Goal: Task Accomplishment & Management: Complete application form

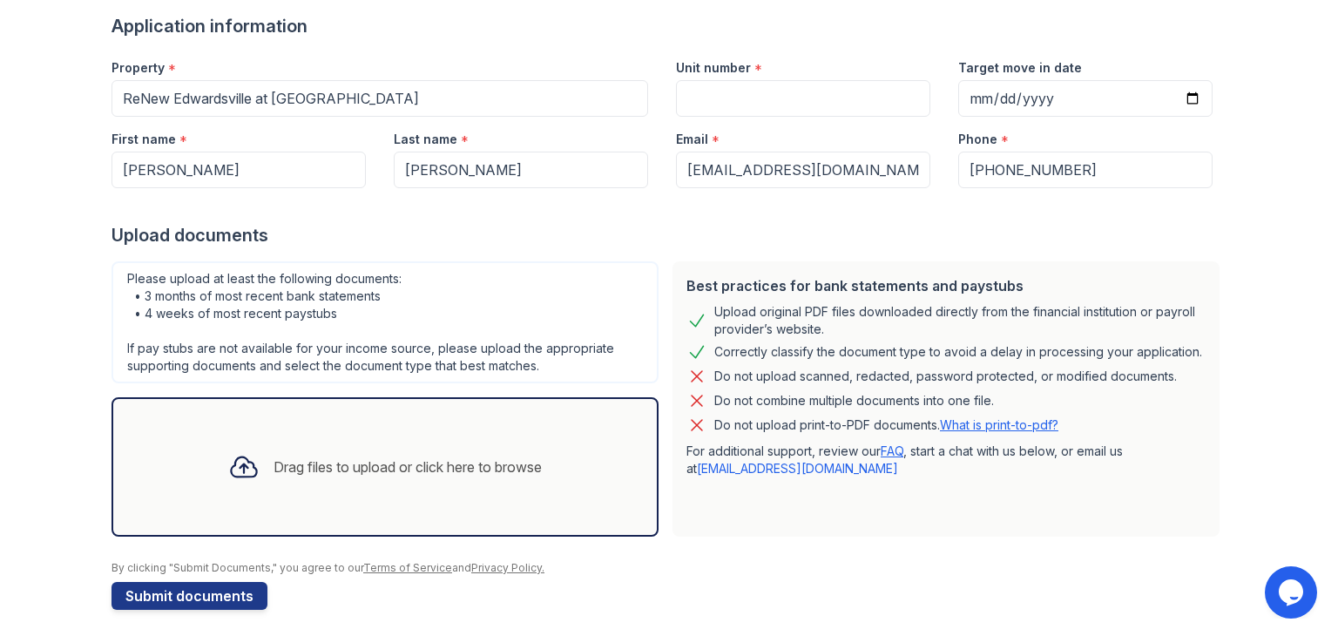
scroll to position [139, 0]
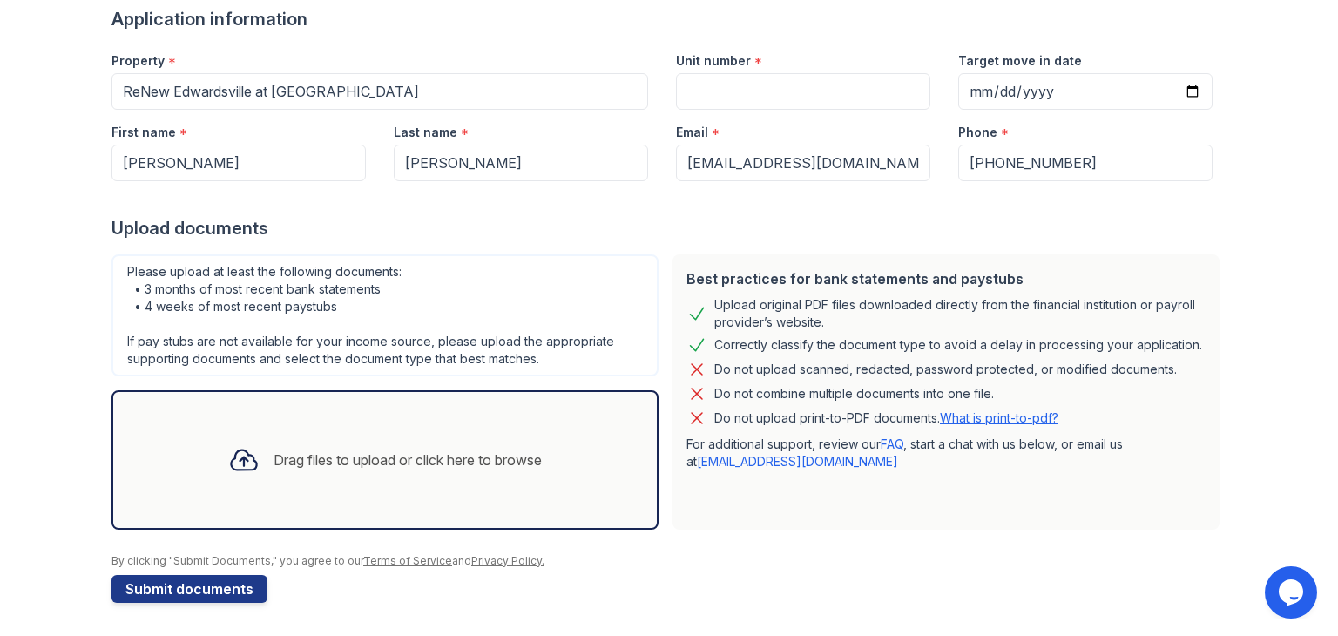
click at [419, 470] on div "Drag files to upload or click here to browse" at bounding box center [384, 459] width 341 height 59
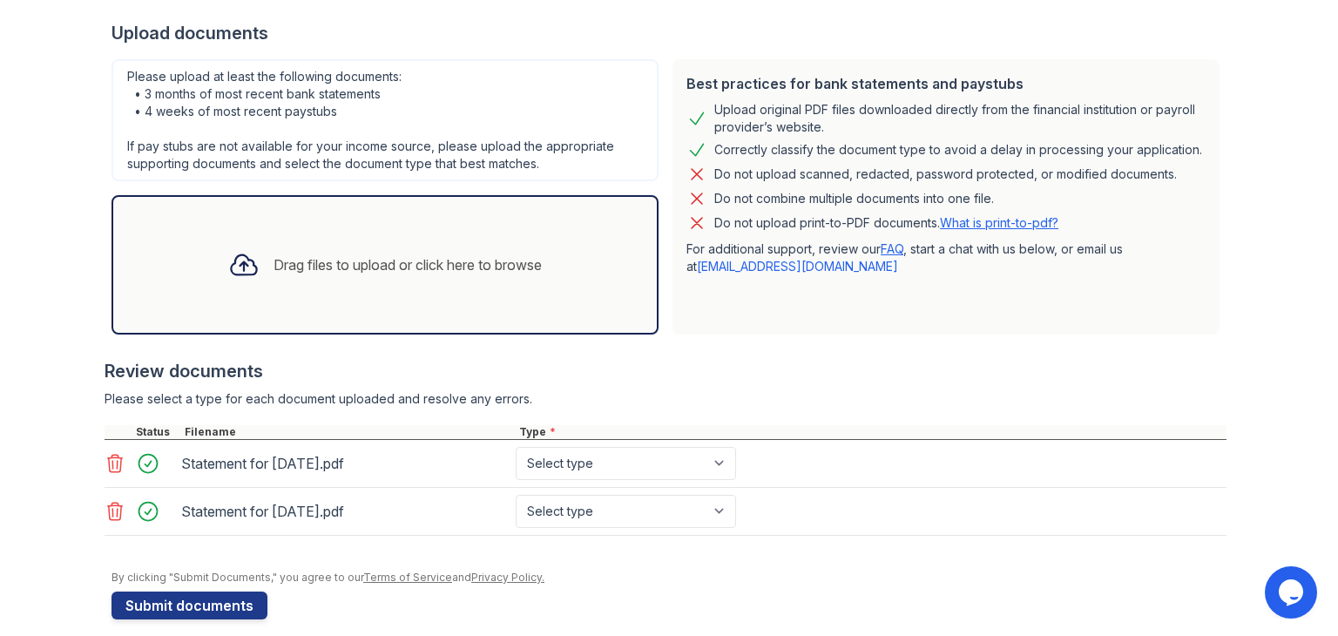
scroll to position [282, 0]
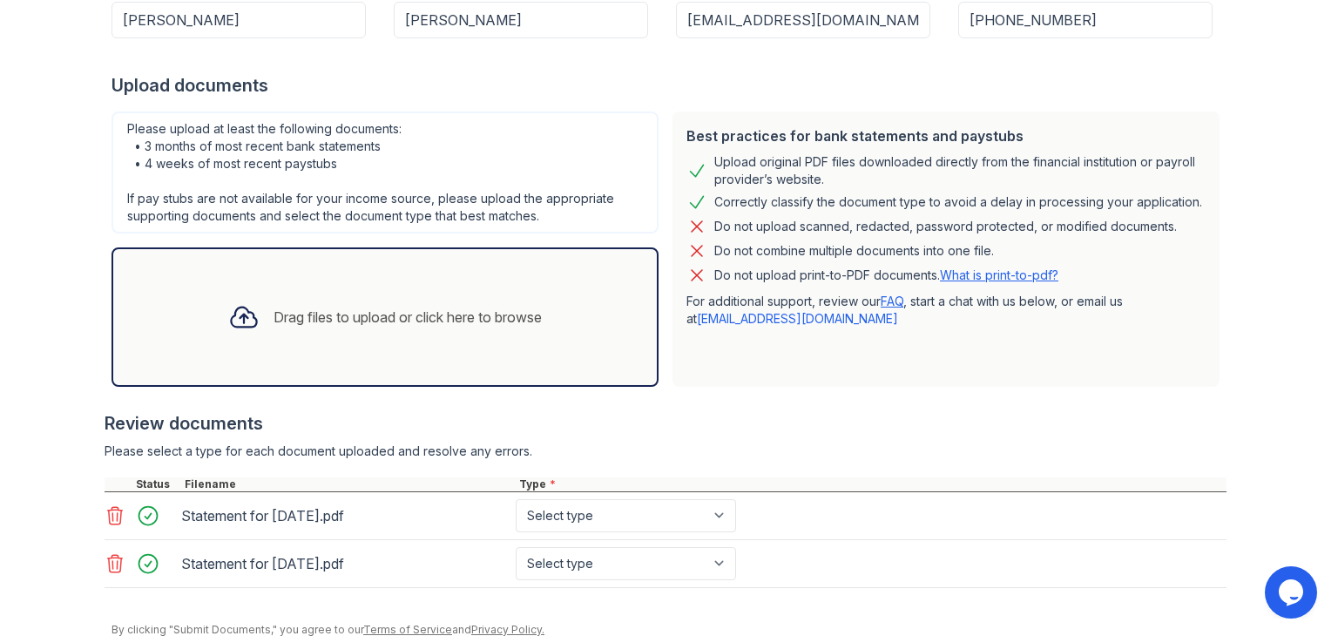
click at [321, 343] on div "Drag files to upload or click here to browse" at bounding box center [384, 316] width 341 height 59
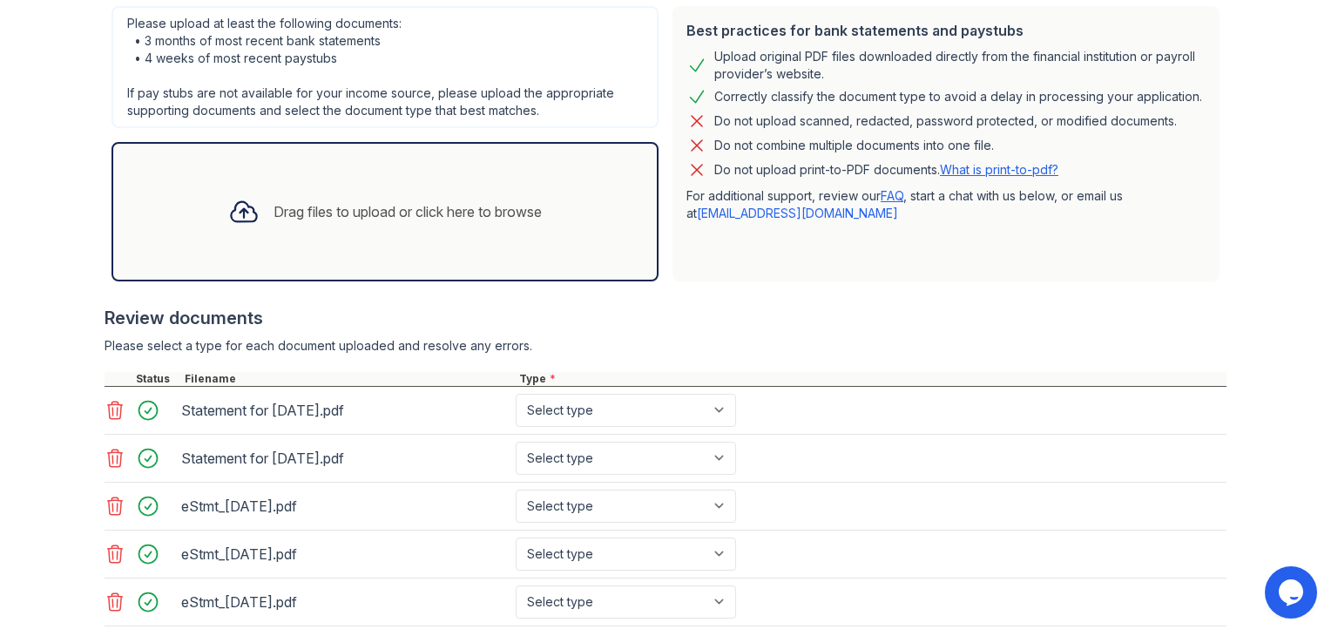
scroll to position [492, 0]
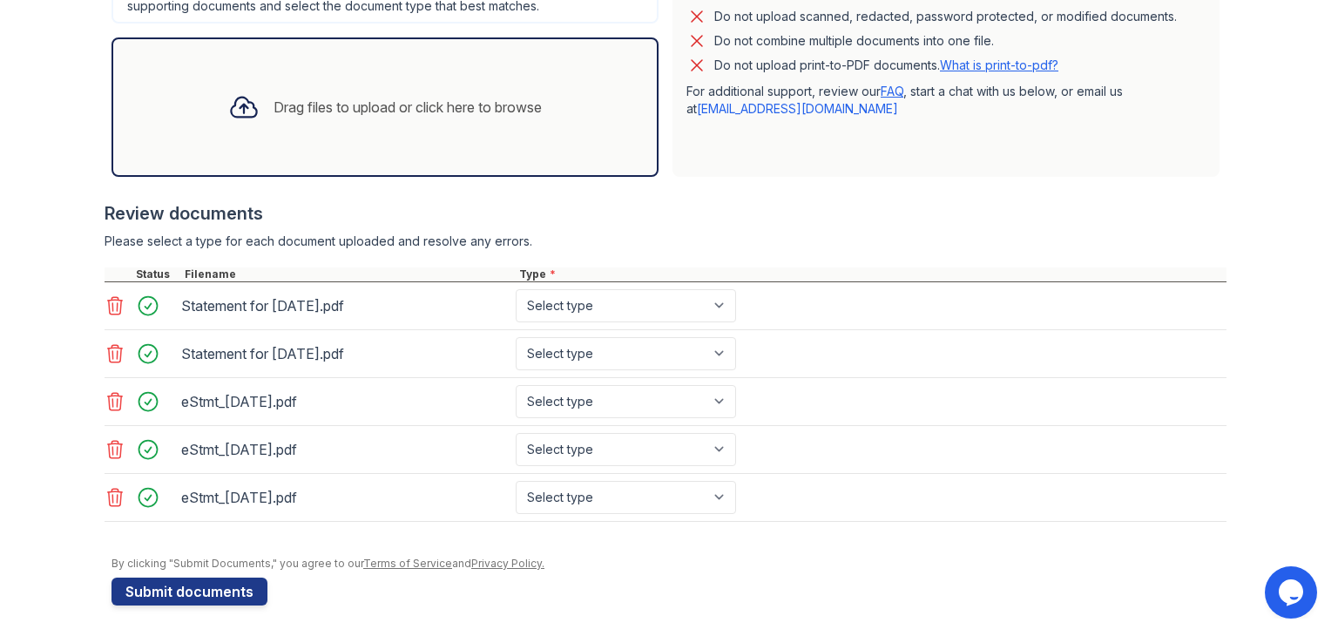
click at [618, 320] on div "Statement for [DATE].pdf Select type Paystub Bank Statement Offer Letter Tax Do…" at bounding box center [666, 306] width 1122 height 48
click at [620, 307] on select "Select type Paystub Bank Statement Offer Letter Tax Documents Benefit Award Let…" at bounding box center [626, 305] width 220 height 33
select select "paystub"
click at [516, 289] on select "Select type Paystub Bank Statement Offer Letter Tax Documents Benefit Award Let…" at bounding box center [626, 305] width 220 height 33
click at [580, 348] on select "Select type Paystub Bank Statement Offer Letter Tax Documents Benefit Award Let…" at bounding box center [626, 353] width 220 height 33
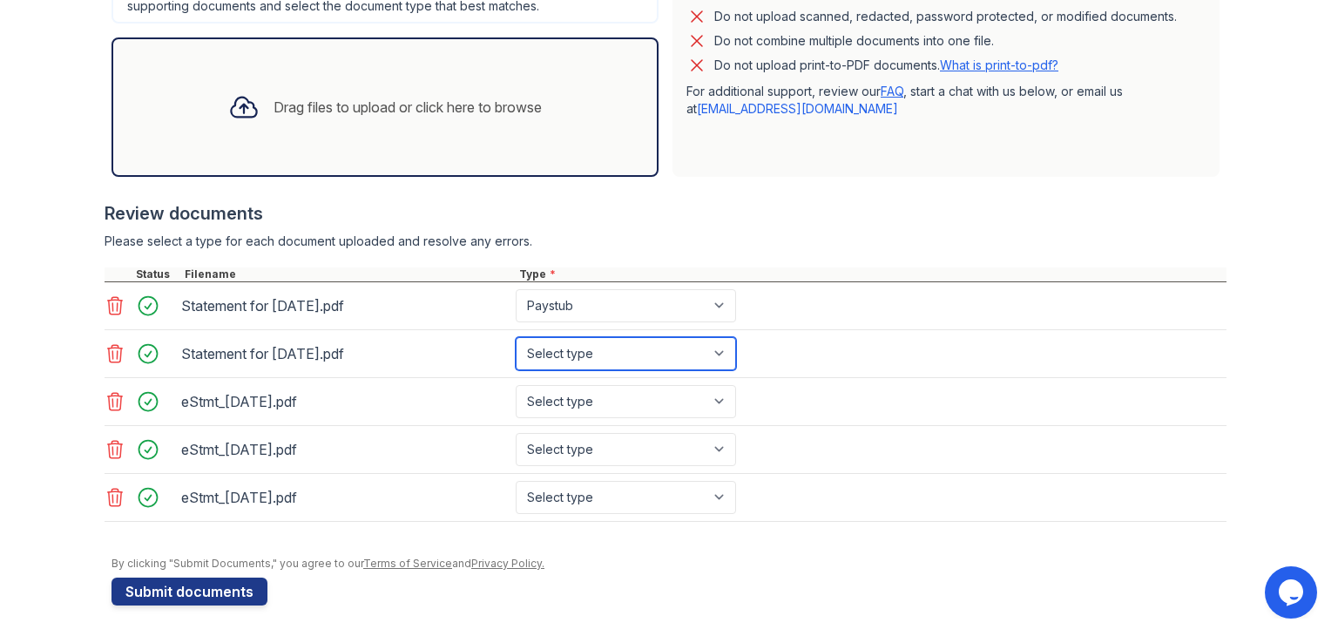
select select "paystub"
click at [516, 337] on select "Select type Paystub Bank Statement Offer Letter Tax Documents Benefit Award Let…" at bounding box center [626, 353] width 220 height 33
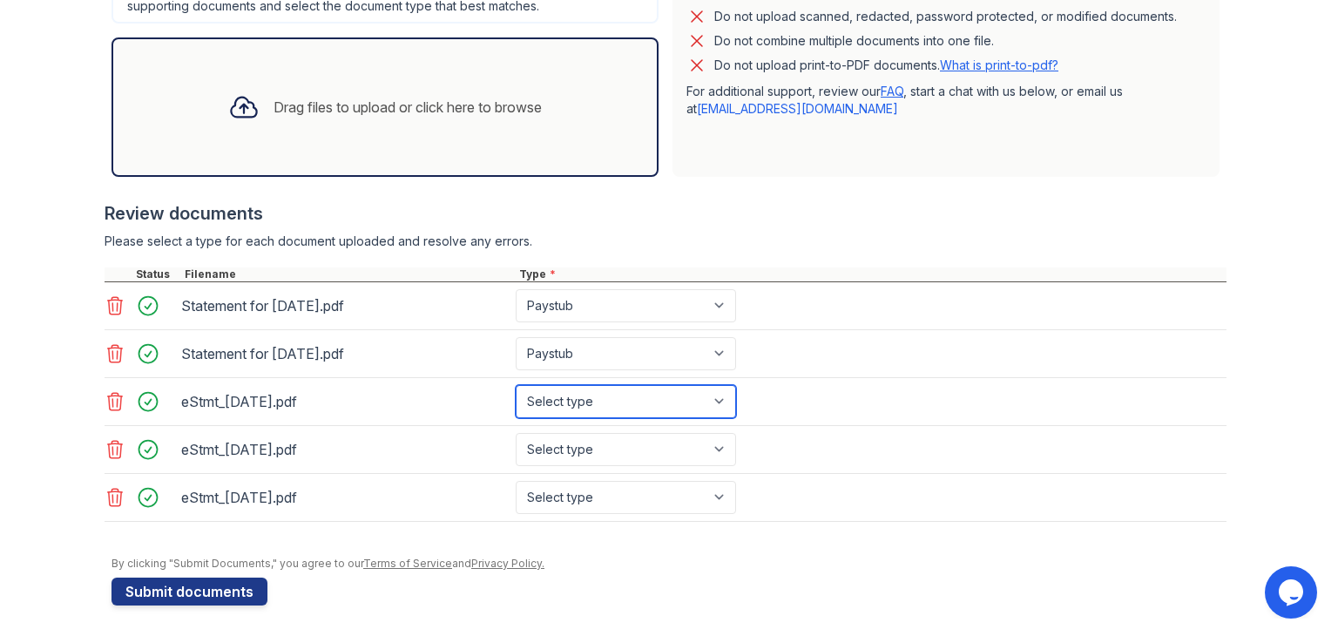
click at [573, 393] on select "Select type Paystub Bank Statement Offer Letter Tax Documents Benefit Award Let…" at bounding box center [626, 401] width 220 height 33
select select "bank_statement"
click at [516, 385] on select "Select type Paystub Bank Statement Offer Letter Tax Documents Benefit Award Let…" at bounding box center [626, 401] width 220 height 33
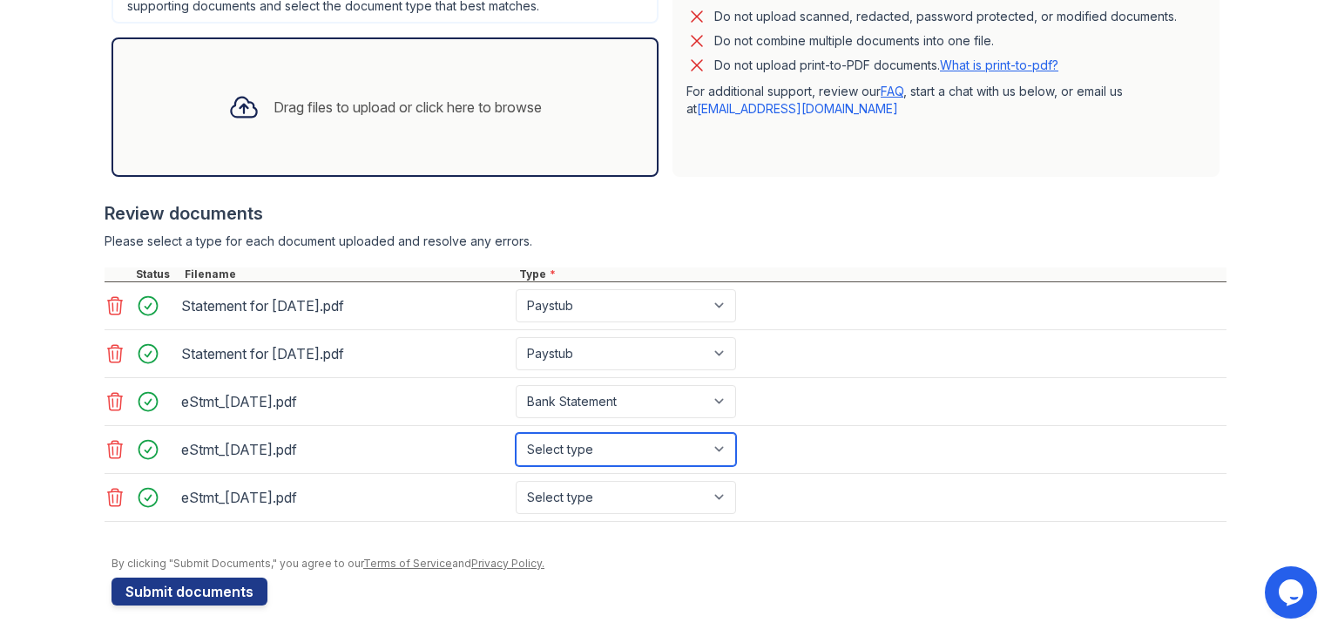
click at [565, 439] on select "Select type Paystub Bank Statement Offer Letter Tax Documents Benefit Award Let…" at bounding box center [626, 449] width 220 height 33
select select "bank_statement"
click at [516, 433] on select "Select type Paystub Bank Statement Offer Letter Tax Documents Benefit Award Let…" at bounding box center [626, 449] width 220 height 33
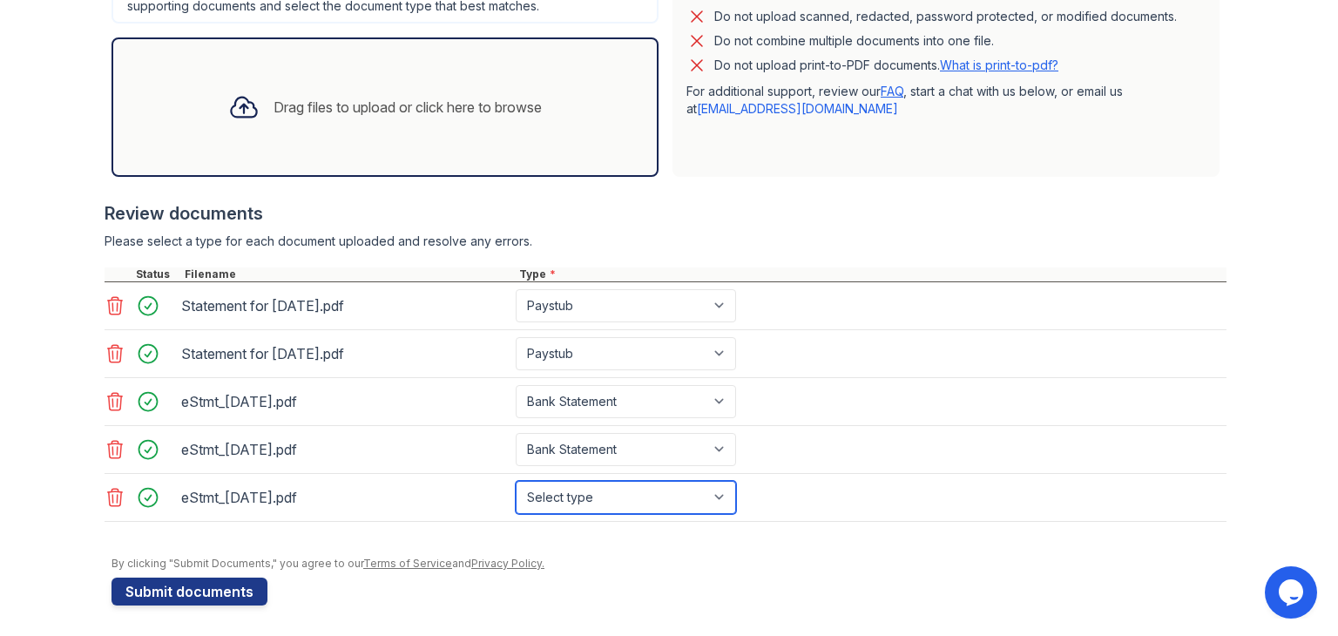
click at [570, 504] on select "Select type Paystub Bank Statement Offer Letter Tax Documents Benefit Award Let…" at bounding box center [626, 497] width 220 height 33
select select "bank_statement"
click at [516, 481] on select "Select type Paystub Bank Statement Offer Letter Tax Documents Benefit Award Let…" at bounding box center [626, 497] width 220 height 33
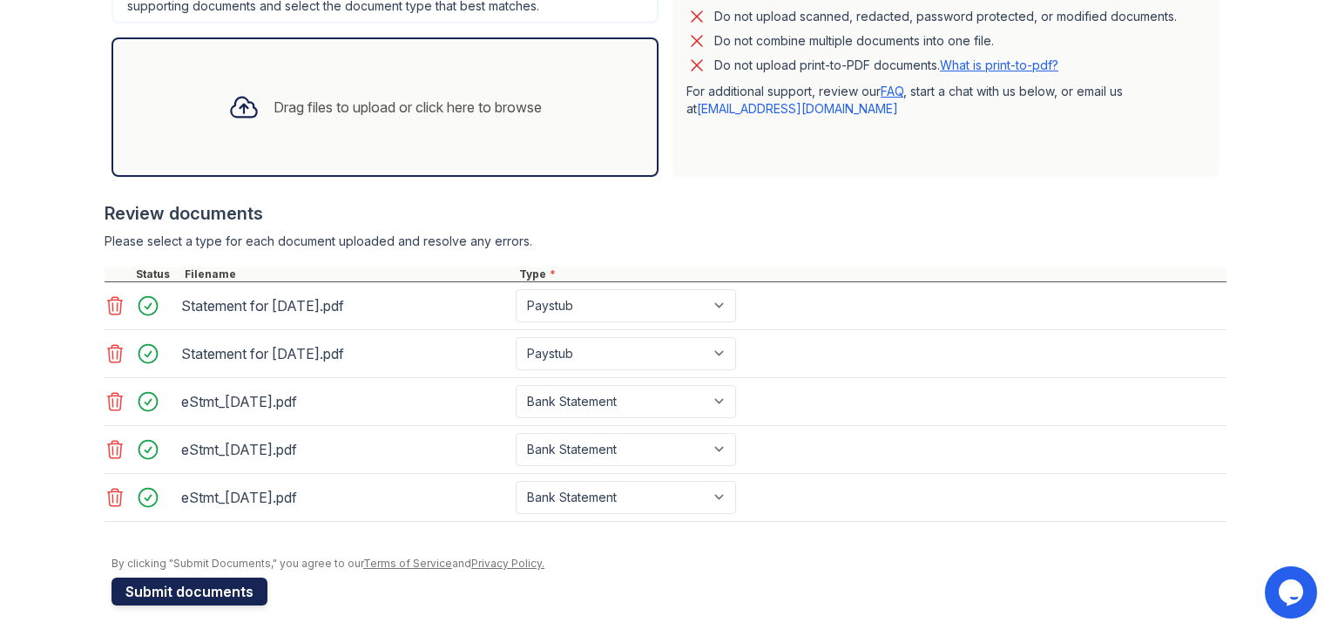
click at [164, 597] on button "Submit documents" at bounding box center [189, 591] width 156 height 28
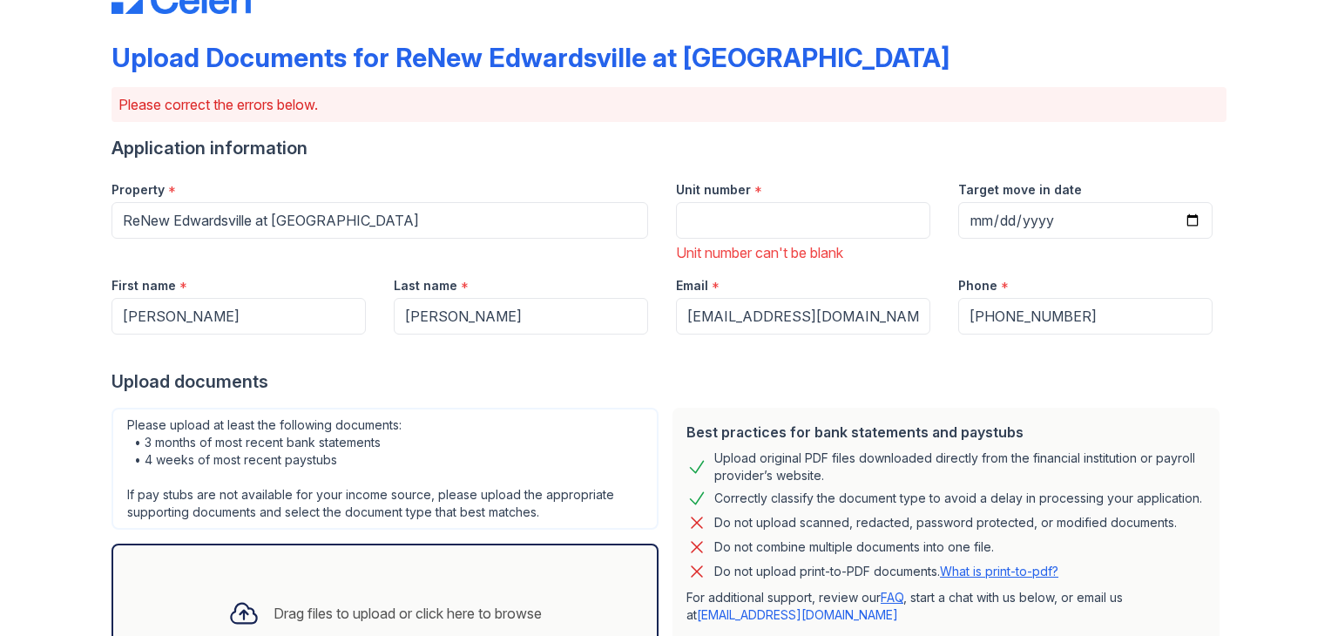
scroll to position [58, 0]
click at [746, 231] on input "Unit number" at bounding box center [803, 221] width 254 height 37
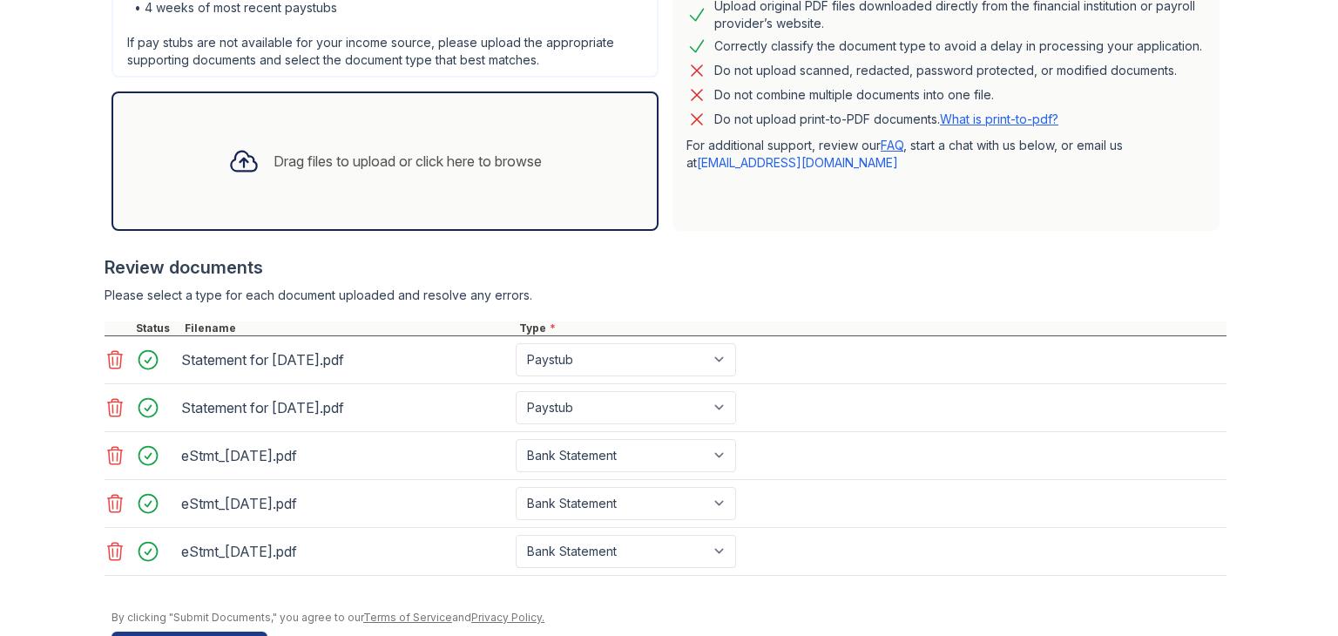
scroll to position [565, 0]
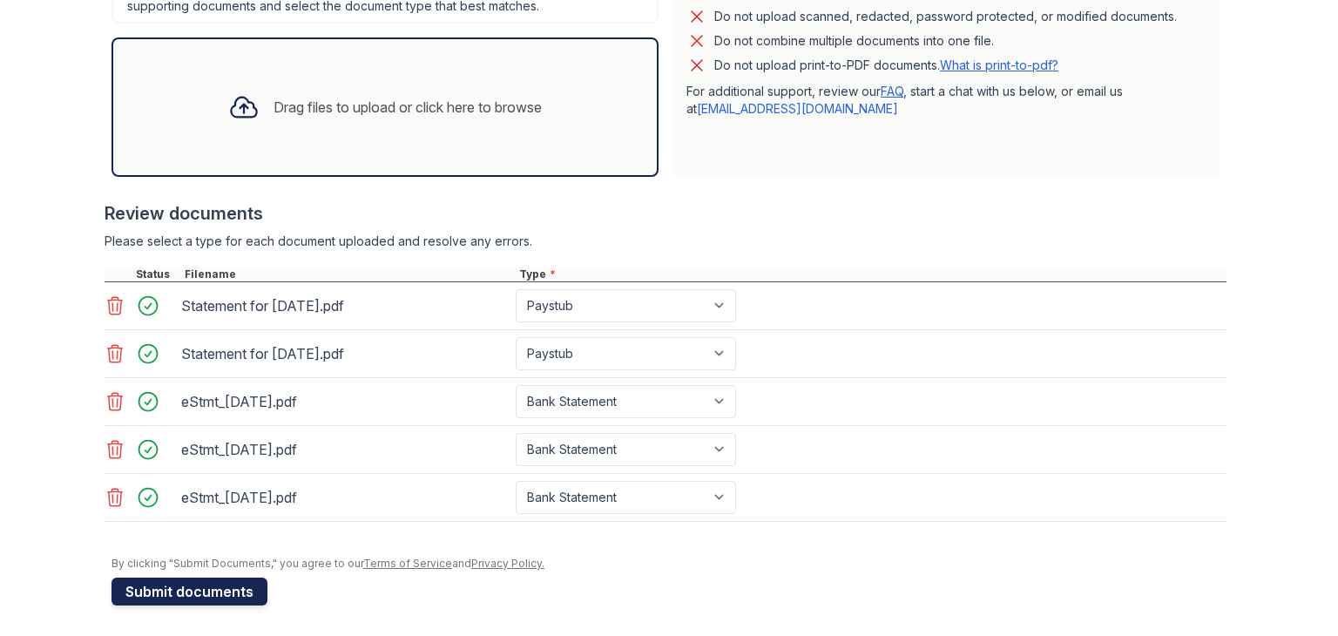
type input "203 F"
click at [195, 587] on button "Submit documents" at bounding box center [189, 591] width 156 height 28
